Goal: Task Accomplishment & Management: Complete application form

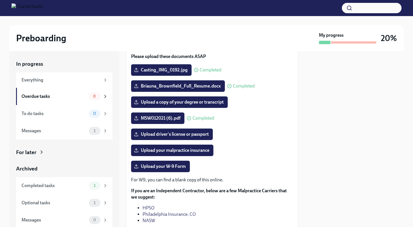
scroll to position [60, 0]
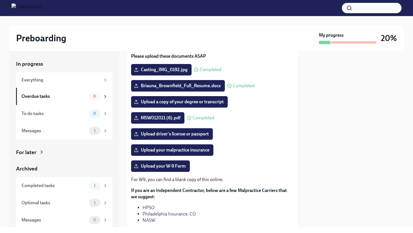
click at [177, 137] on span "Upload driver's license or passport" at bounding box center [172, 134] width 74 height 6
click at [0, 0] on input "Upload driver's license or passport" at bounding box center [0, 0] width 0 height 0
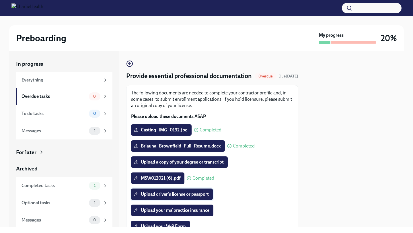
click at [181, 197] on span "Upload driver's license or passport" at bounding box center [172, 194] width 74 height 6
click at [0, 0] on input "Upload driver's license or passport" at bounding box center [0, 0] width 0 height 0
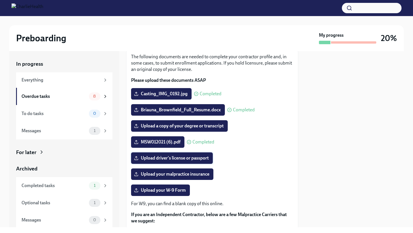
click at [157, 161] on span "Upload driver's license or passport" at bounding box center [172, 158] width 74 height 6
click at [0, 0] on input "Upload driver's license or passport" at bounding box center [0, 0] width 0 height 0
click at [190, 129] on span "Upload a copy of your degree or transcript" at bounding box center [179, 126] width 89 height 6
click at [0, 0] on input "Upload a copy of your degree or transcript" at bounding box center [0, 0] width 0 height 0
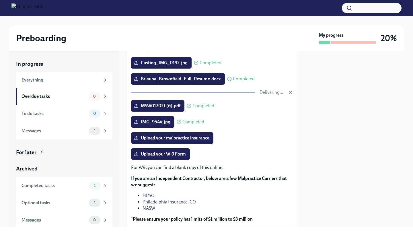
scroll to position [64, 0]
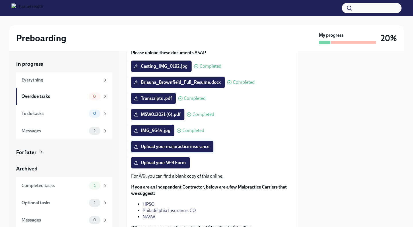
click at [174, 149] on span "Upload your malpractice insurance" at bounding box center [172, 147] width 74 height 6
click at [0, 0] on input "Upload your malpractice insurance" at bounding box center [0, 0] width 0 height 0
click at [182, 152] on div "Insurance .pdf Completed" at bounding box center [212, 146] width 162 height 11
click at [166, 152] on label "Insurance .pdf" at bounding box center [152, 146] width 42 height 11
click at [0, 0] on input "Insurance .pdf" at bounding box center [0, 0] width 0 height 0
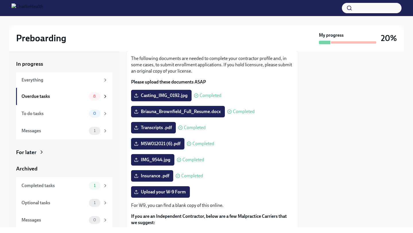
scroll to position [36, 0]
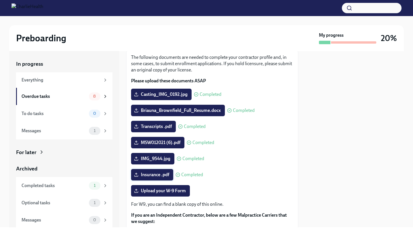
click at [163, 178] on span "Insurance .pdf" at bounding box center [152, 175] width 34 height 6
click at [0, 0] on input "Insurance .pdf" at bounding box center [0, 0] width 0 height 0
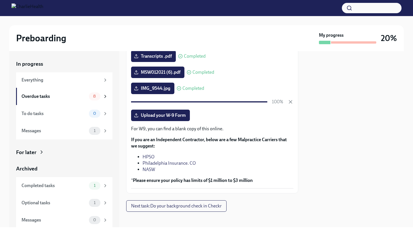
scroll to position [117, 0]
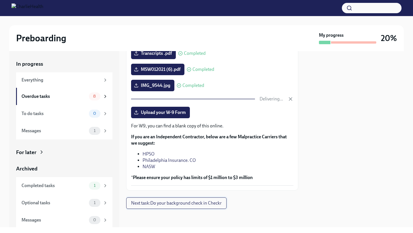
click at [218, 202] on span "Next task : Do your background check in Checkr" at bounding box center [176, 203] width 91 height 6
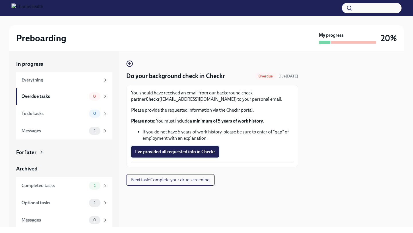
click at [207, 150] on span "I've provided all requested info in Checkr" at bounding box center [175, 152] width 80 height 6
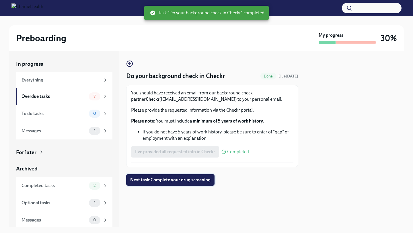
click at [196, 180] on span "Next task : Complete your drug screening" at bounding box center [170, 180] width 80 height 6
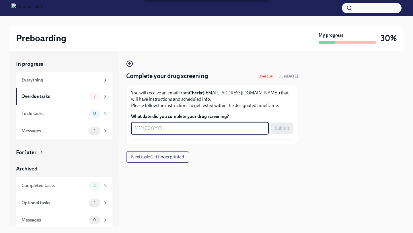
click at [201, 130] on textarea "What date did you complete your drug screening?" at bounding box center [200, 128] width 131 height 7
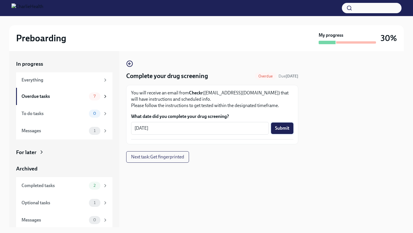
click at [278, 129] on span "Submit" at bounding box center [282, 128] width 14 height 6
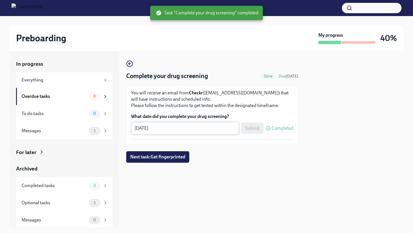
click at [147, 128] on textarea "08/13/2025" at bounding box center [185, 128] width 101 height 7
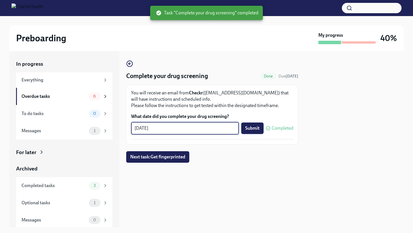
type textarea "08/12/2025"
click at [249, 126] on span "Submit" at bounding box center [252, 128] width 14 height 6
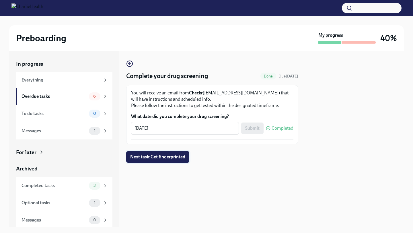
click at [156, 155] on span "Next task : Get fingerprinted" at bounding box center [157, 157] width 55 height 6
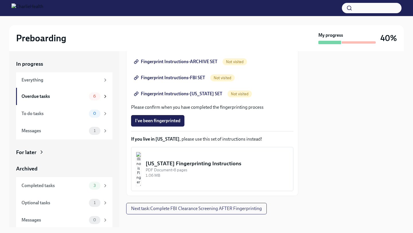
scroll to position [121, 0]
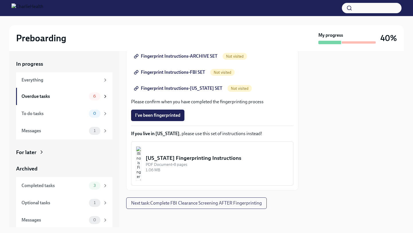
click at [191, 156] on div "[US_STATE] Fingerprinting Instructions" at bounding box center [217, 157] width 143 height 7
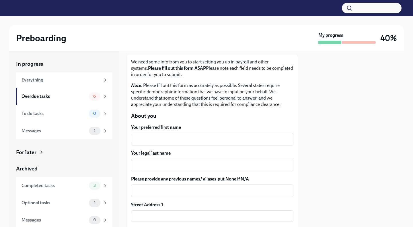
scroll to position [32, 0]
click at [71, 92] on div "Overdue tasks 6" at bounding box center [64, 96] width 96 height 17
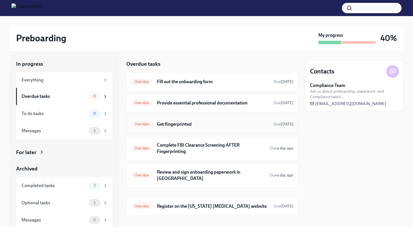
click at [210, 128] on div "Overdue Get fingerprinted Due [DATE]" at bounding box center [212, 124] width 162 height 9
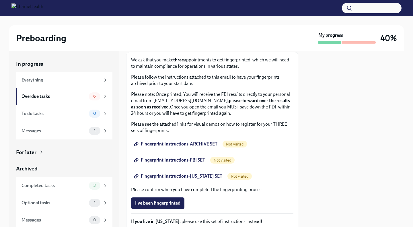
scroll to position [46, 0]
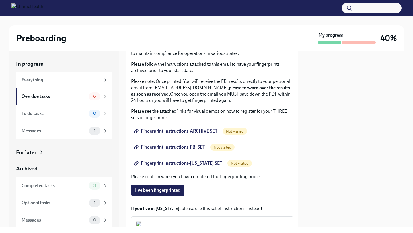
click at [210, 130] on span "Fingerprint Instructions-ARCHIVE SET" at bounding box center [176, 131] width 82 height 6
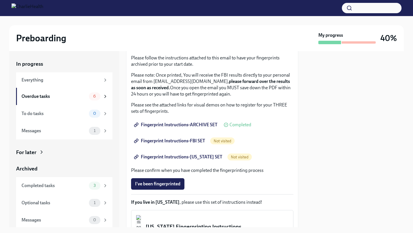
scroll to position [52, 0]
click at [205, 123] on span "Fingerprint Instructions-ARCHIVE SET" at bounding box center [176, 125] width 82 height 6
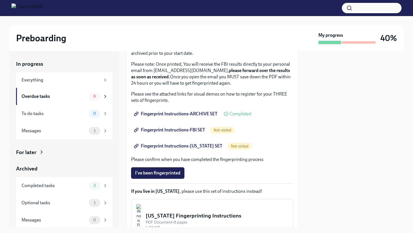
scroll to position [64, 0]
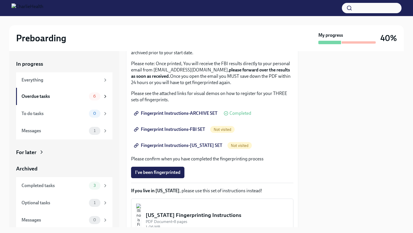
click at [194, 128] on span "Fingerprint Instructions-FBI SET" at bounding box center [170, 129] width 70 height 6
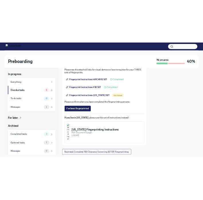
scroll to position [121, 0]
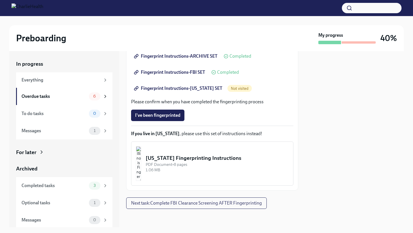
click at [199, 89] on span "Fingerprint Instructions-[US_STATE] SET" at bounding box center [178, 88] width 87 height 6
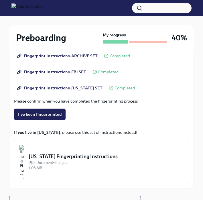
scroll to position [144, 0]
